Goal: Information Seeking & Learning: Find specific page/section

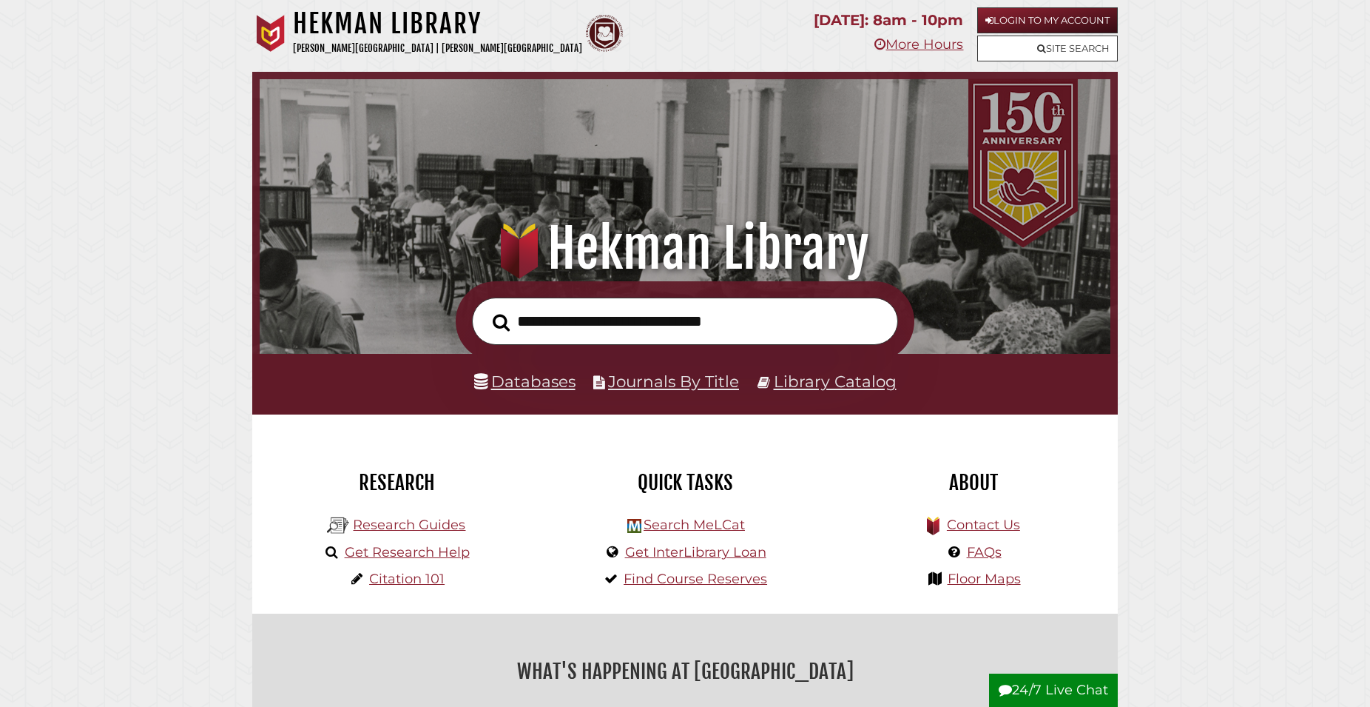
scroll to position [281, 843]
click at [1077, 15] on link "Login to My Account" at bounding box center [1047, 20] width 141 height 26
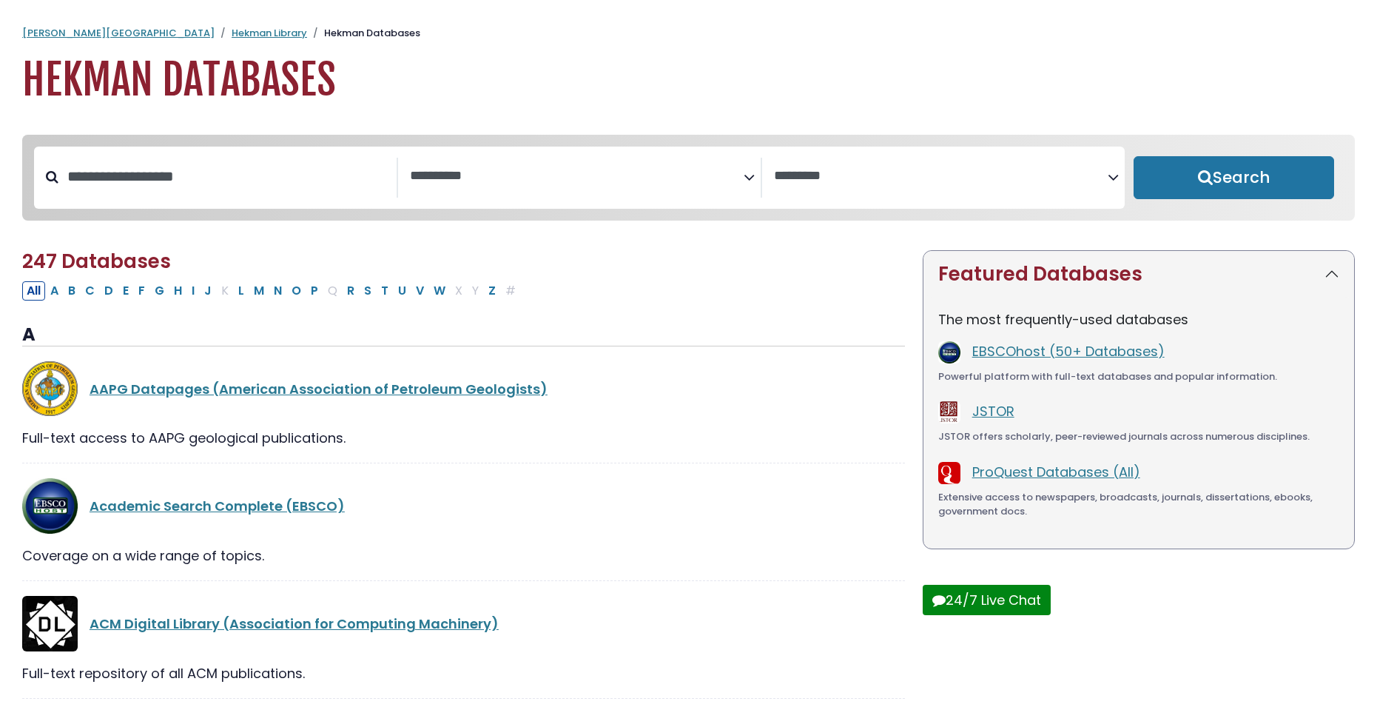
select select "Database Subject Filter"
select select "Database Vendors Filter"
click at [320, 290] on button "P" at bounding box center [314, 290] width 16 height 19
select select "Database Subject Filter"
select select "Database Vendors Filter"
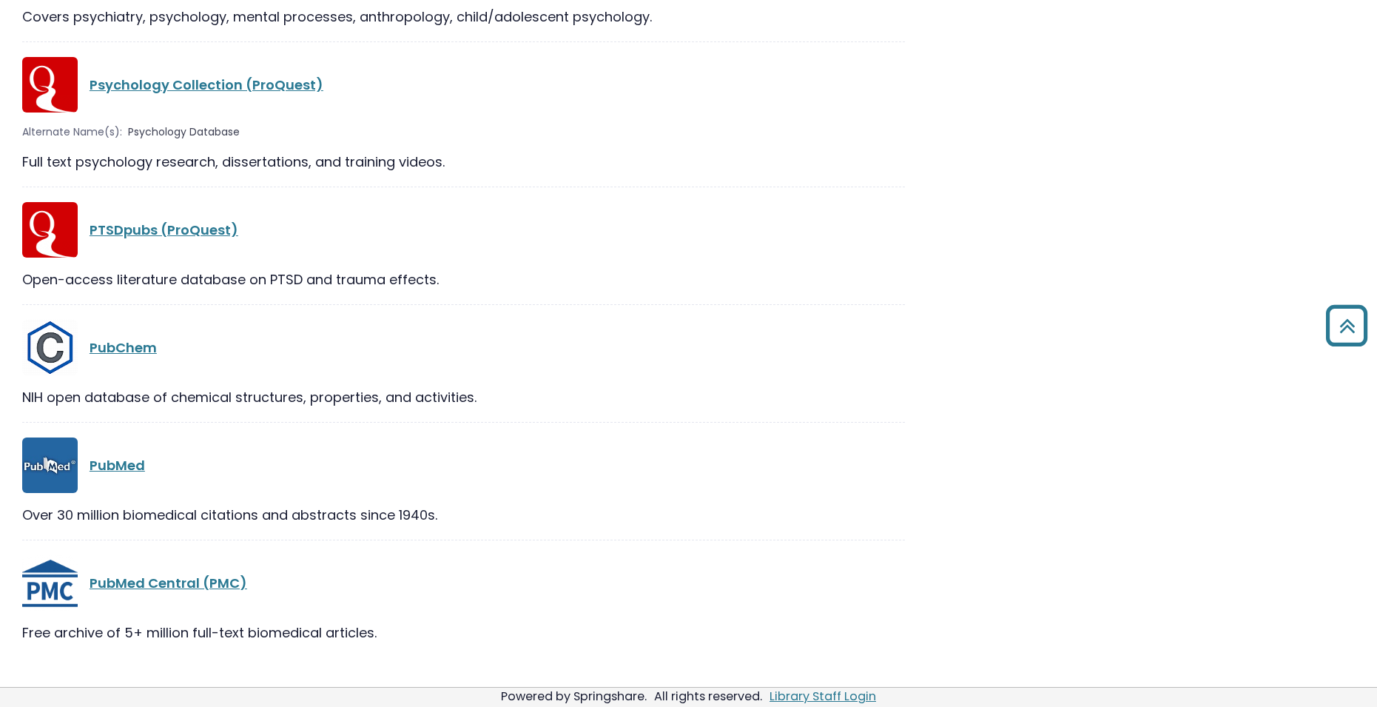
scroll to position [2526, 0]
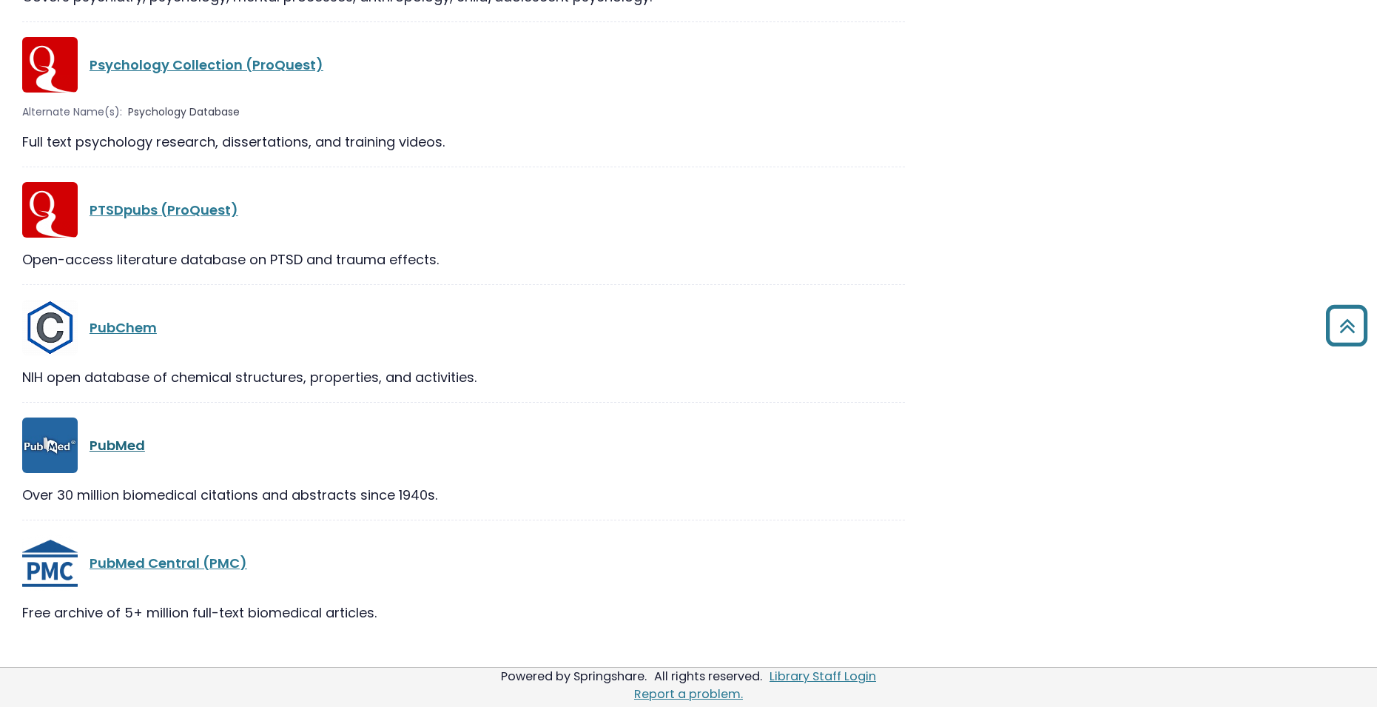
click at [112, 448] on link "PubMed" at bounding box center [117, 445] width 55 height 18
